Goal: Task Accomplishment & Management: Manage account settings

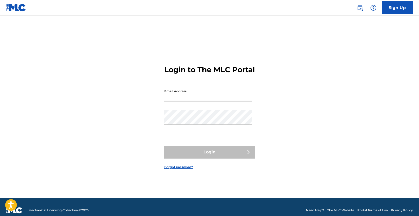
type input "[EMAIL_ADDRESS][DOMAIN_NAME]"
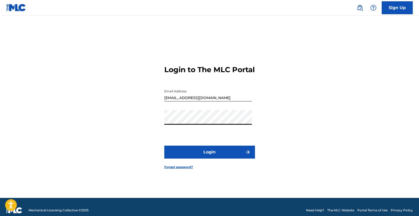
click at [212, 155] on button "Login" at bounding box center [209, 152] width 91 height 13
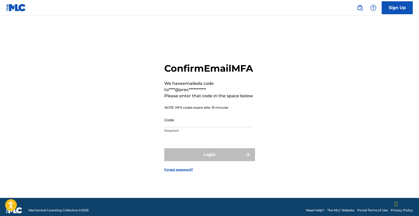
click at [229, 133] on p "Required" at bounding box center [208, 130] width 88 height 5
click at [226, 127] on input "Code" at bounding box center [208, 120] width 88 height 15
paste input "182076"
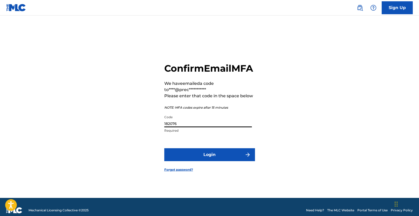
type input "182076"
click at [223, 158] on button "Login" at bounding box center [209, 154] width 91 height 13
